Goal: Information Seeking & Learning: Check status

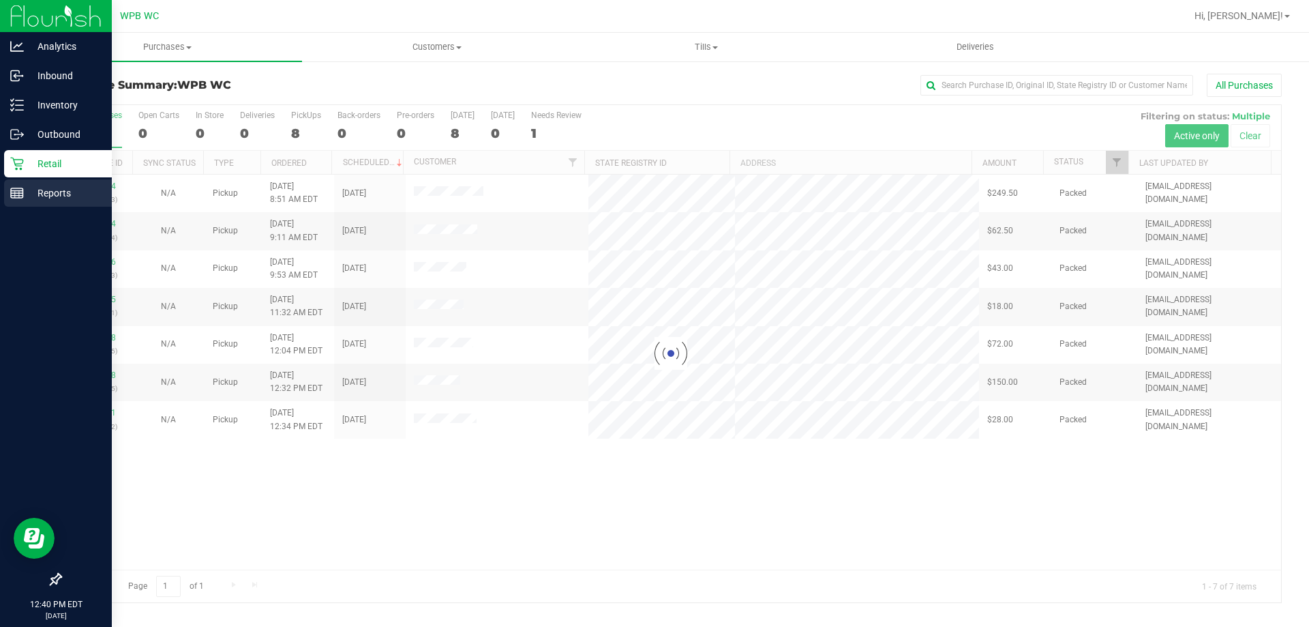
click at [46, 187] on p "Reports" at bounding box center [65, 193] width 82 height 16
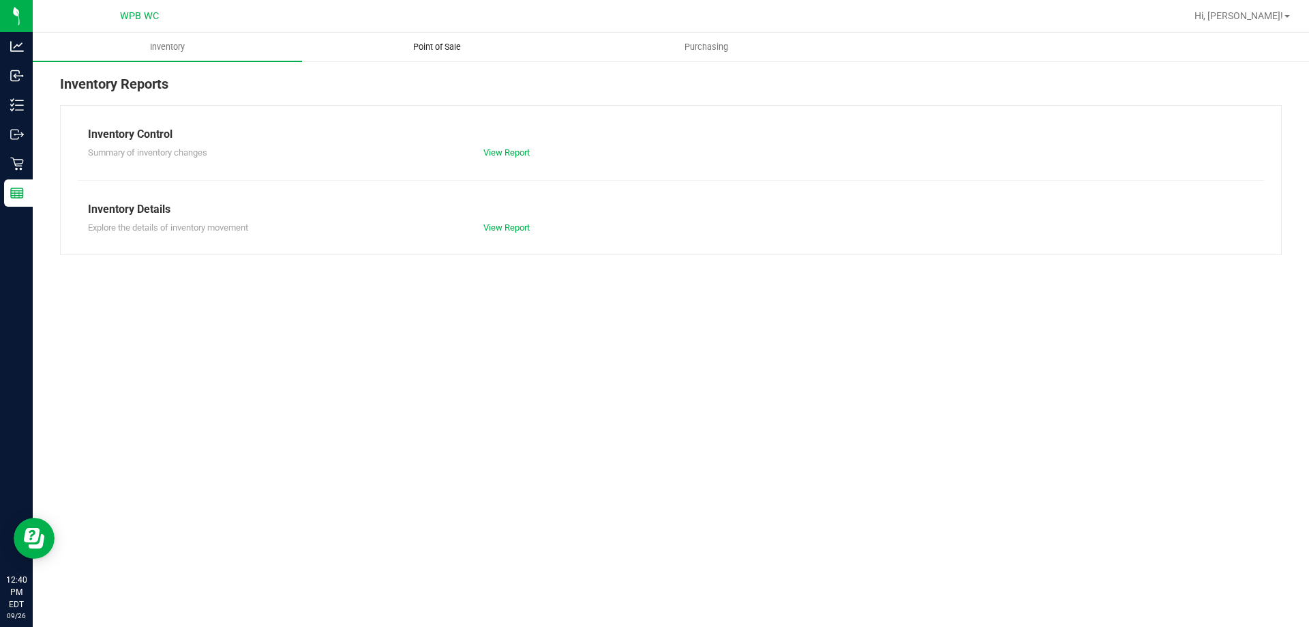
click at [443, 36] on uib-tab-heading "Point of Sale" at bounding box center [437, 46] width 268 height 27
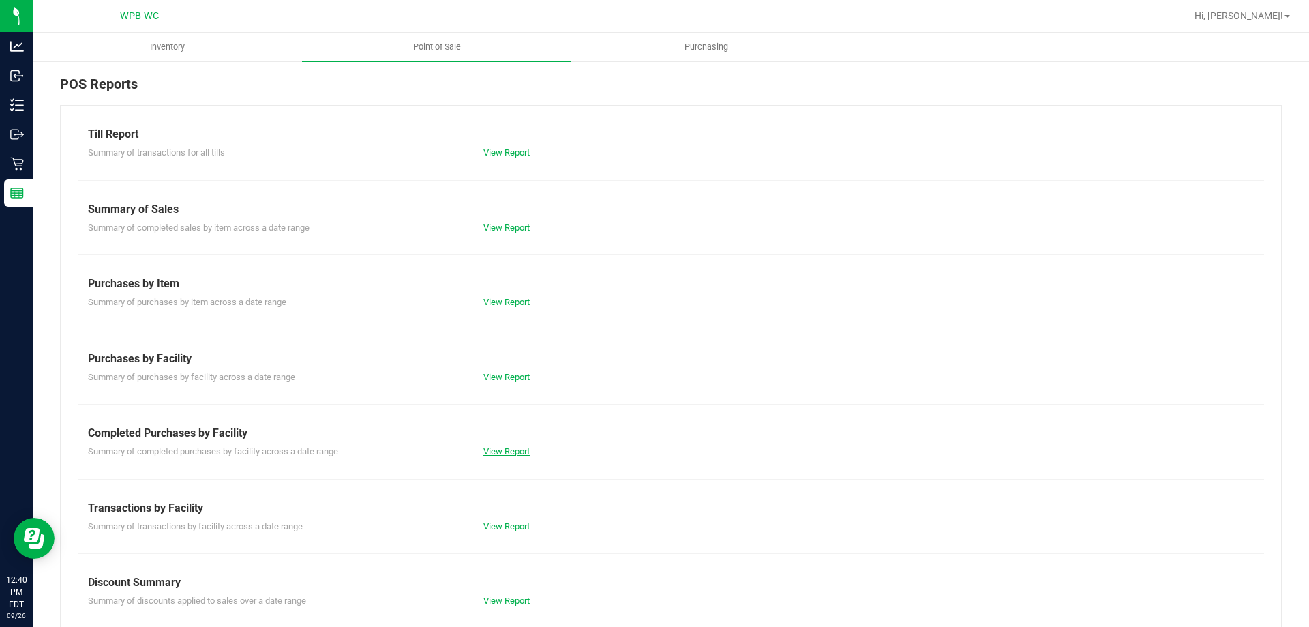
click at [522, 447] on link "View Report" at bounding box center [506, 451] width 46 height 10
